Goal: Task Accomplishment & Management: Use online tool/utility

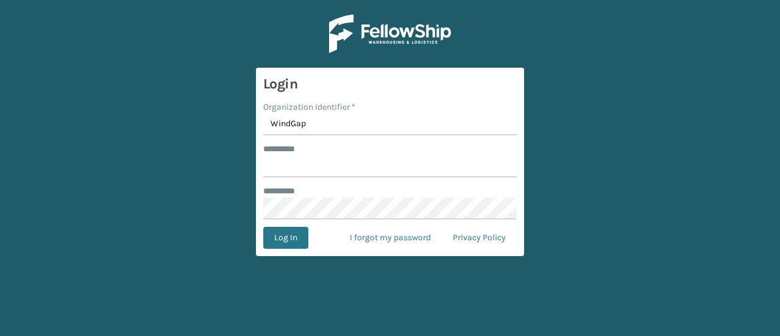
type input "WindGap"
click at [300, 167] on input "******** *" at bounding box center [389, 166] width 253 height 22
paste input "**********"
type input "**********"
click at [281, 237] on button "Log In" at bounding box center [285, 238] width 45 height 22
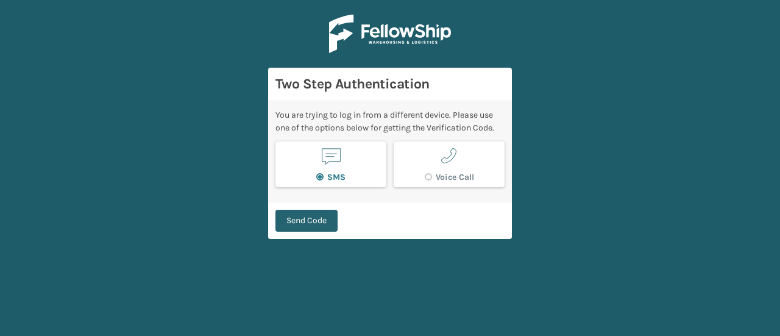
click at [313, 222] on button "Send Code" at bounding box center [306, 221] width 62 height 22
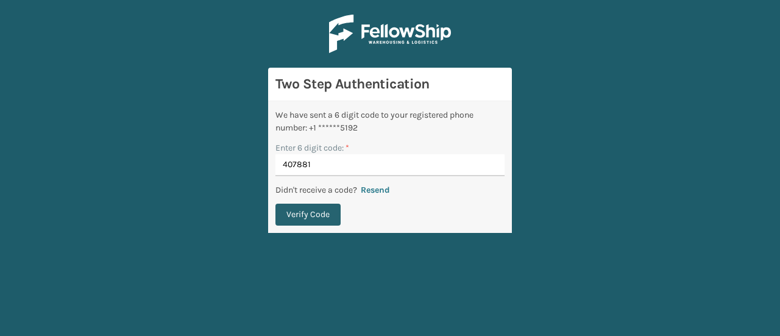
type input "407881"
click at [316, 214] on button "Verify Code" at bounding box center [307, 215] width 65 height 22
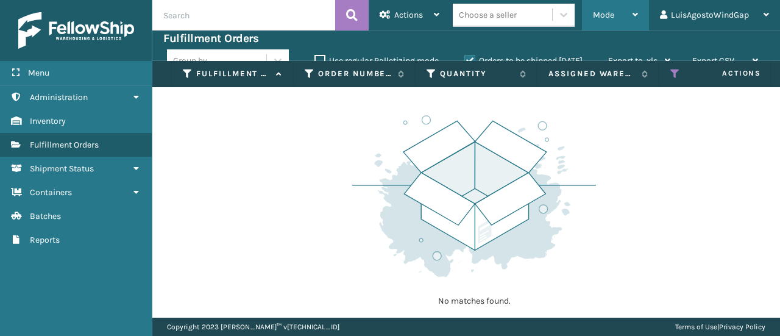
click at [620, 9] on div "Mode" at bounding box center [615, 15] width 45 height 30
click at [204, 197] on div "No matches found." at bounding box center [466, 202] width 628 height 230
click at [629, 19] on div "Mode" at bounding box center [615, 15] width 45 height 30
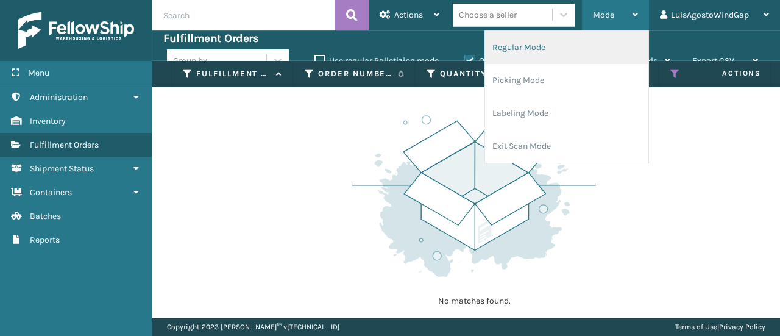
click at [614, 50] on li "Regular Mode" at bounding box center [566, 47] width 163 height 33
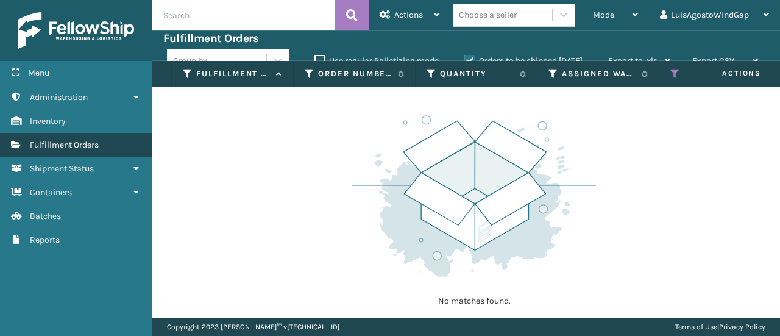
click at [108, 145] on link "Fulfillment Orders" at bounding box center [76, 145] width 152 height 24
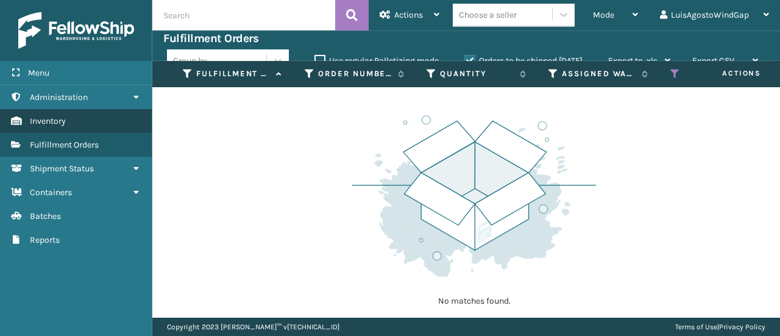
click at [93, 130] on link "Inventory" at bounding box center [76, 121] width 152 height 24
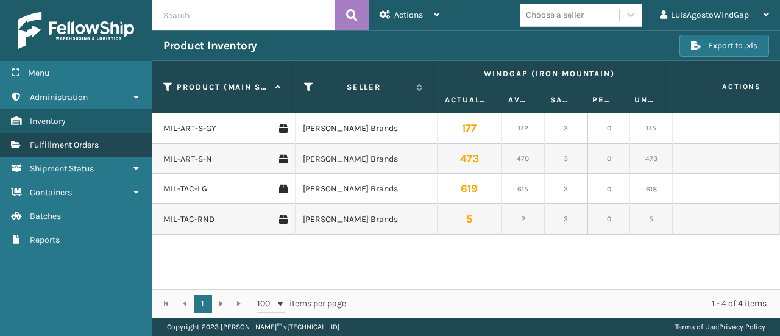
click at [90, 146] on span "Fulfillment Orders" at bounding box center [64, 145] width 69 height 10
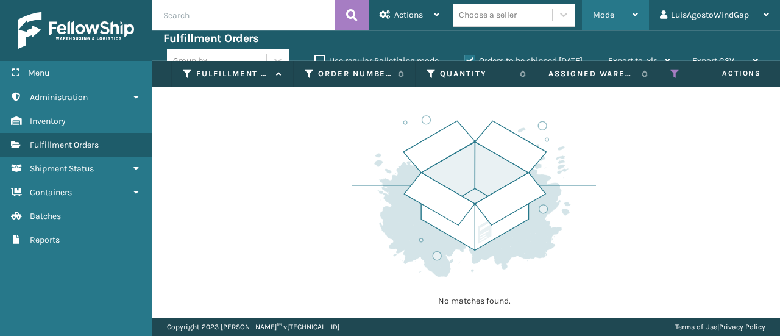
click at [609, 18] on span "Mode" at bounding box center [603, 15] width 21 height 10
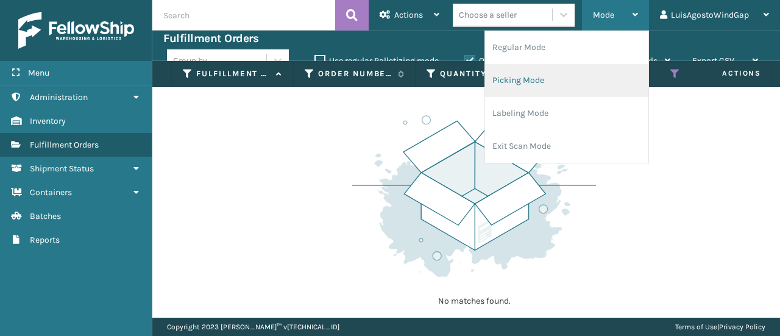
click at [600, 82] on li "Picking Mode" at bounding box center [566, 80] width 163 height 33
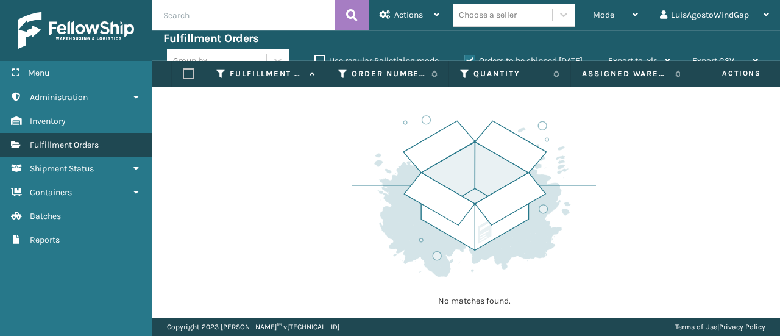
click at [70, 144] on span "Fulfillment Orders" at bounding box center [64, 145] width 69 height 10
